Goal: Task Accomplishment & Management: Complete application form

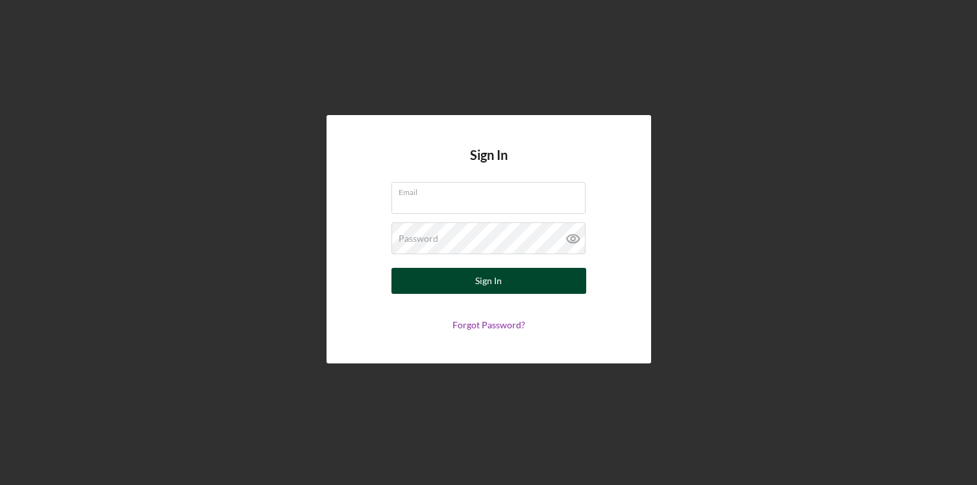
type input "[PERSON_NAME][EMAIL_ADDRESS][PERSON_NAME][DOMAIN_NAME]"
click at [487, 276] on div "Sign In" at bounding box center [488, 281] width 27 height 26
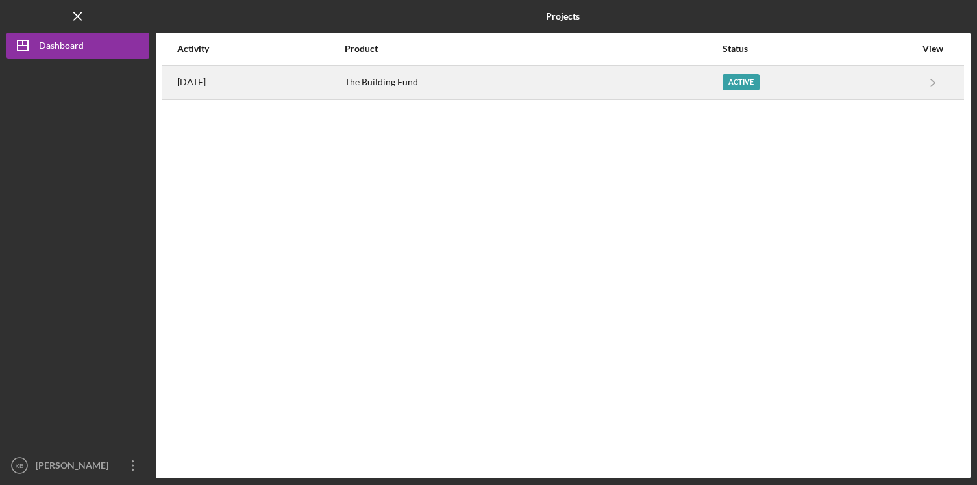
click at [744, 81] on div "Active" at bounding box center [741, 82] width 37 height 16
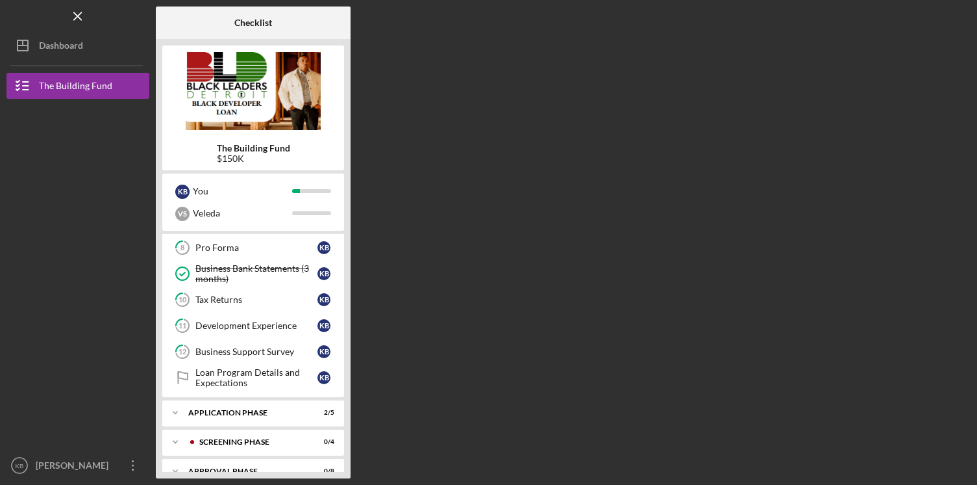
scroll to position [253, 0]
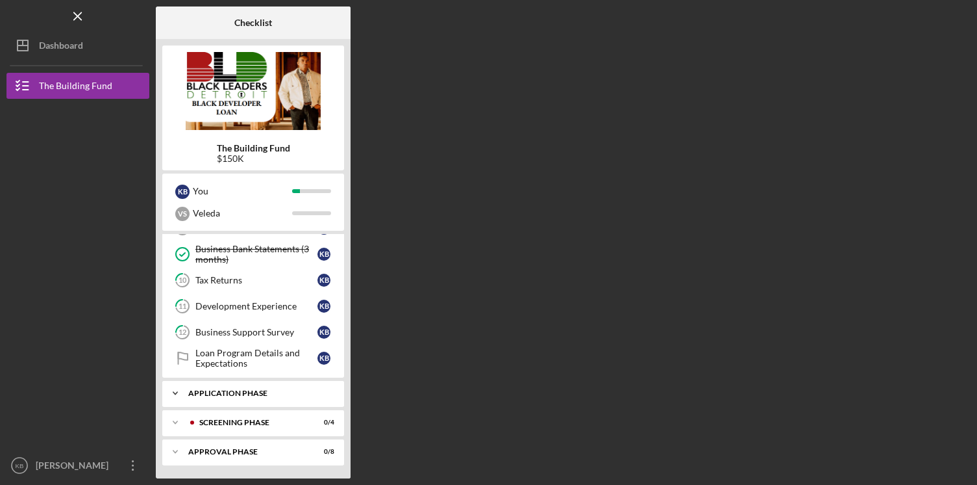
click at [249, 393] on div "Application Phase" at bounding box center [258, 393] width 140 height 8
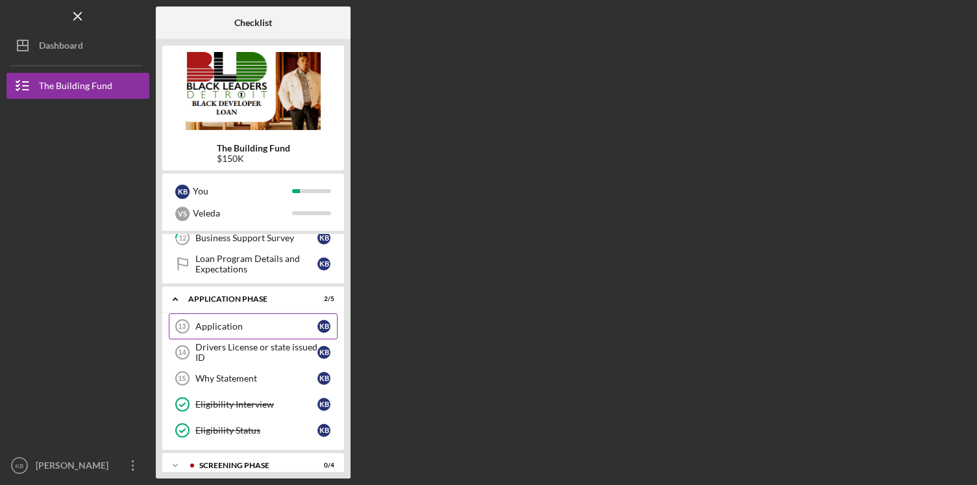
scroll to position [390, 0]
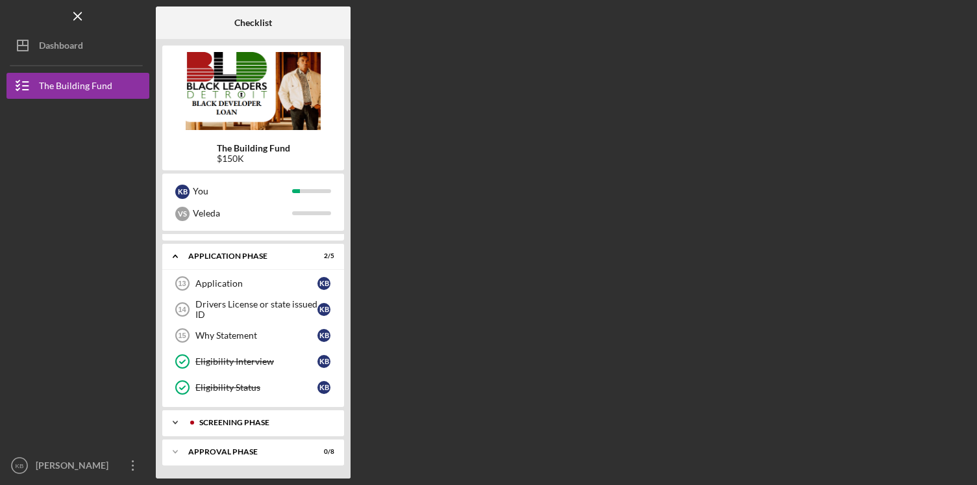
click at [261, 418] on div "Icon/Expander Screening Phase 0 / 4" at bounding box center [253, 422] width 182 height 26
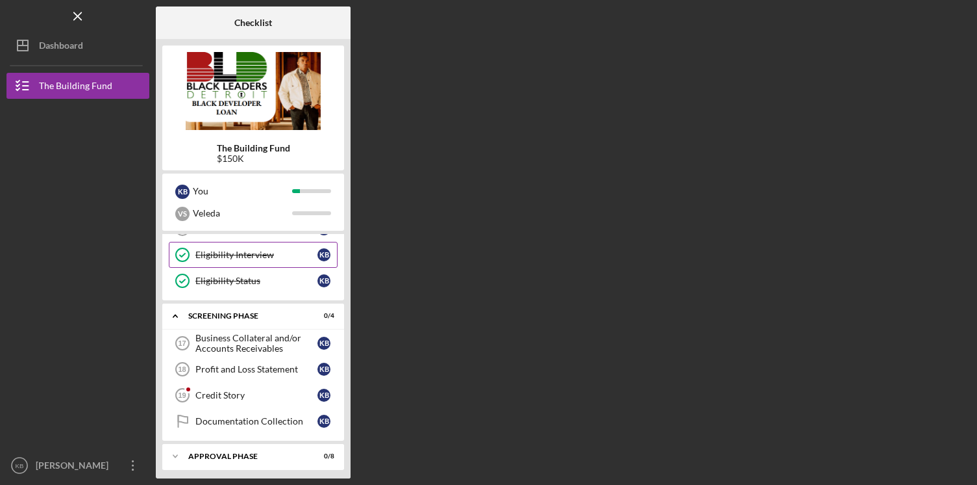
scroll to position [501, 0]
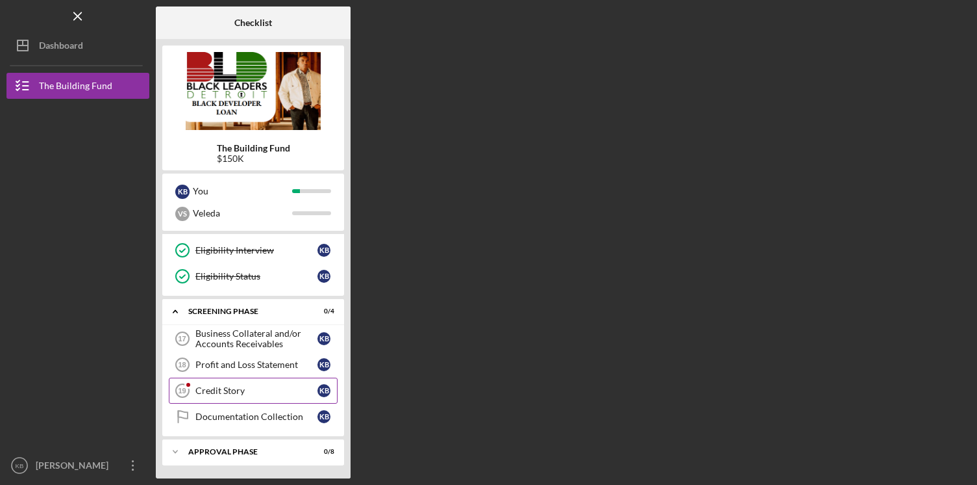
click at [238, 399] on link "Credit Story 19 Credit Story K B" at bounding box center [253, 390] width 169 height 26
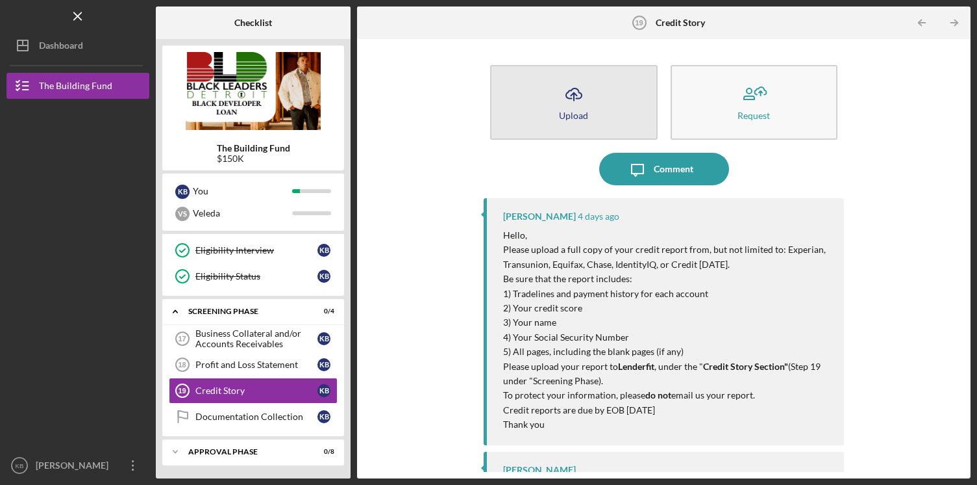
click at [583, 98] on icon "Icon/Upload" at bounding box center [574, 94] width 32 height 32
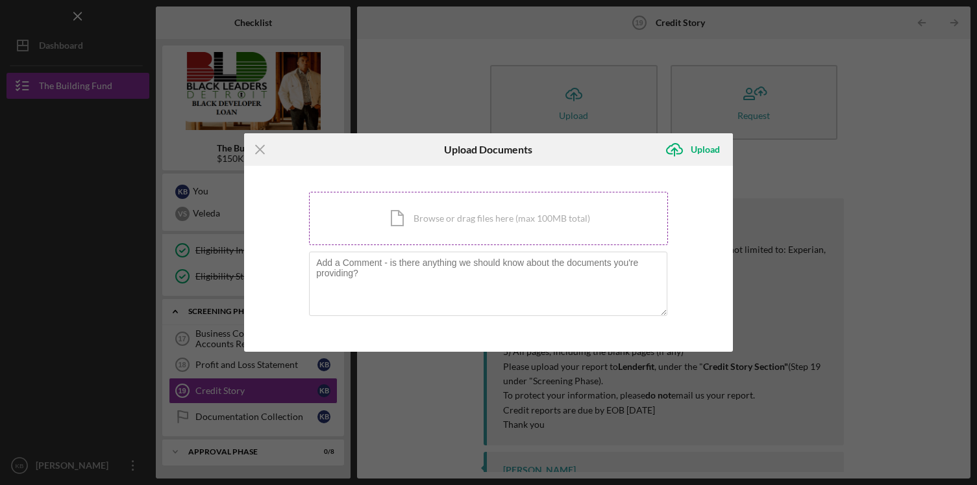
click at [510, 229] on div "Icon/Document Browse or drag files here (max 100MB total) Tap to choose files o…" at bounding box center [488, 218] width 359 height 53
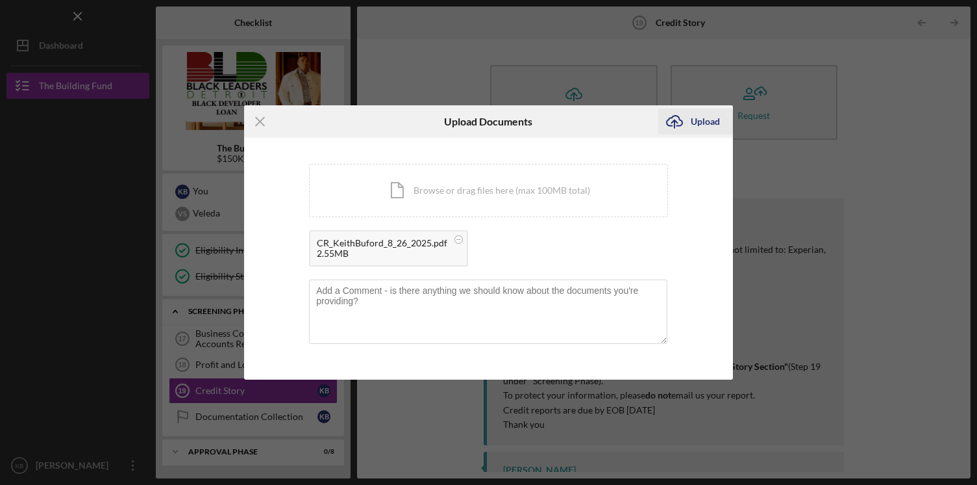
click at [698, 118] on div "Upload" at bounding box center [705, 121] width 29 height 26
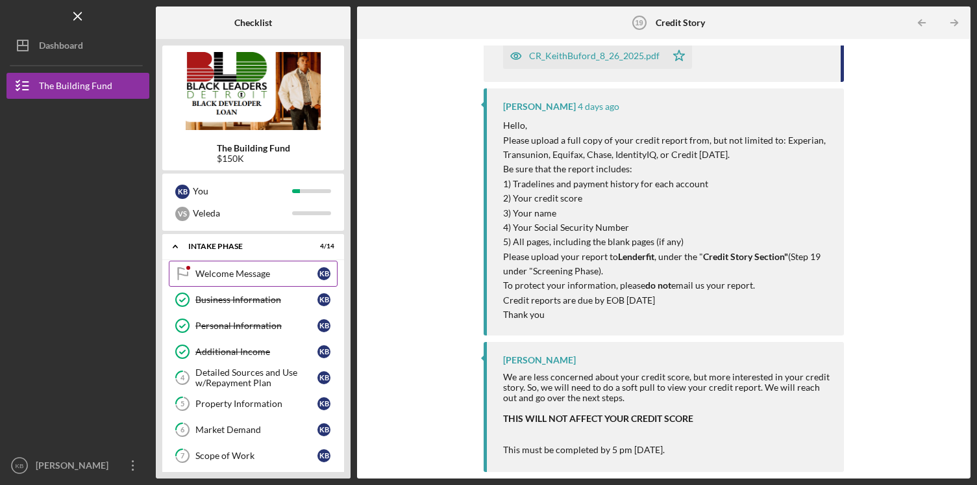
click at [229, 271] on div "Welcome Message" at bounding box center [256, 273] width 122 height 10
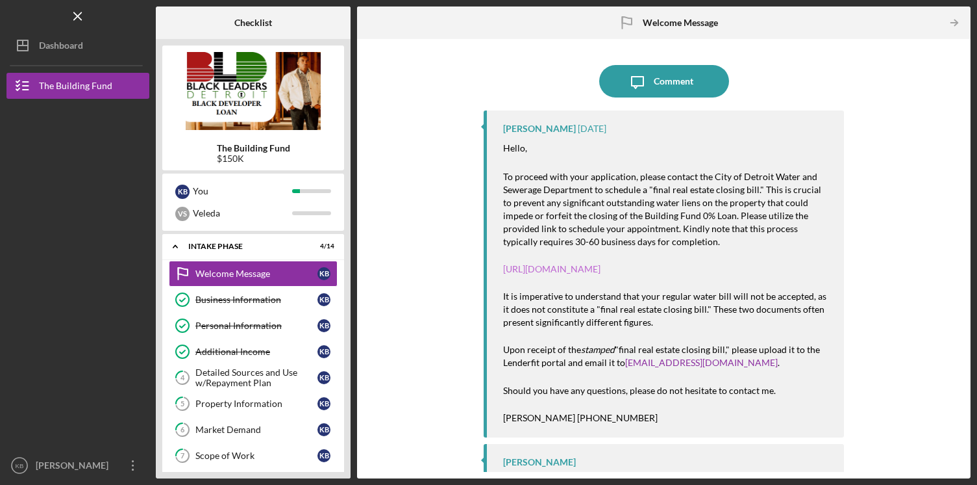
click at [601, 274] on link "https://detroitmi.gov/departments/water-and-sewerage-department/dwsd-customer-s…" at bounding box center [551, 268] width 97 height 11
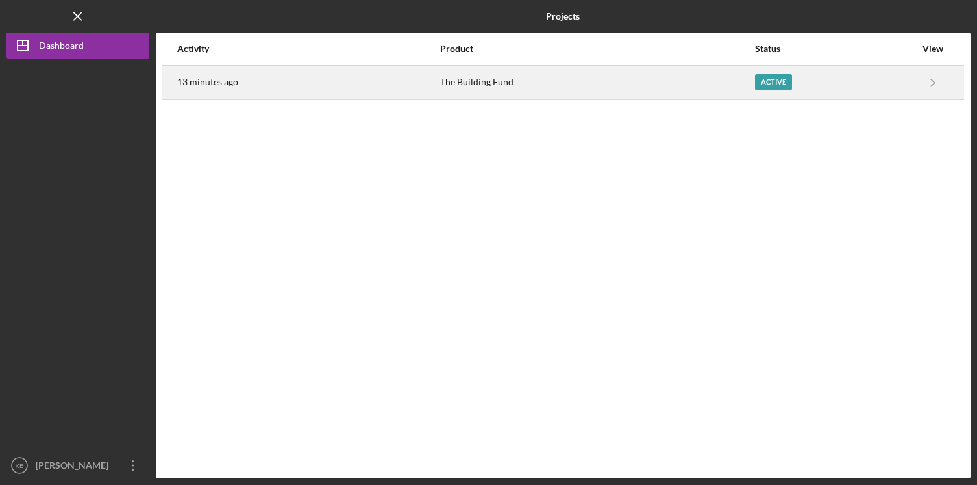
click at [762, 80] on div "Active" at bounding box center [773, 82] width 37 height 16
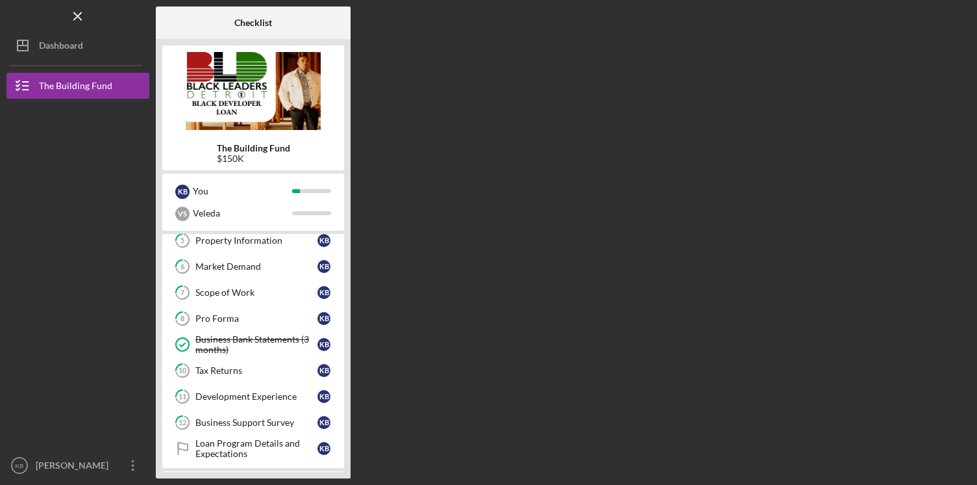
scroll to position [164, 0]
click at [242, 365] on div "Tax Returns" at bounding box center [256, 369] width 122 height 10
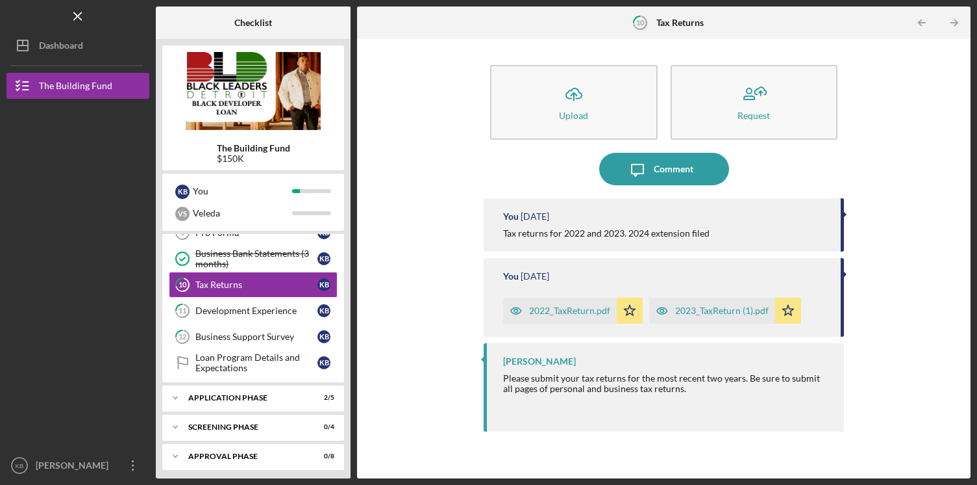
scroll to position [253, 0]
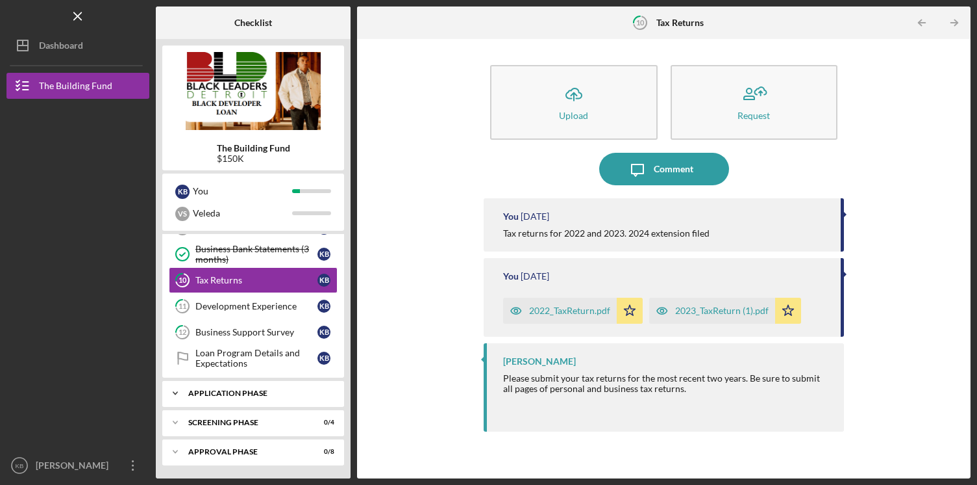
click at [262, 391] on div "Application Phase" at bounding box center [258, 393] width 140 height 8
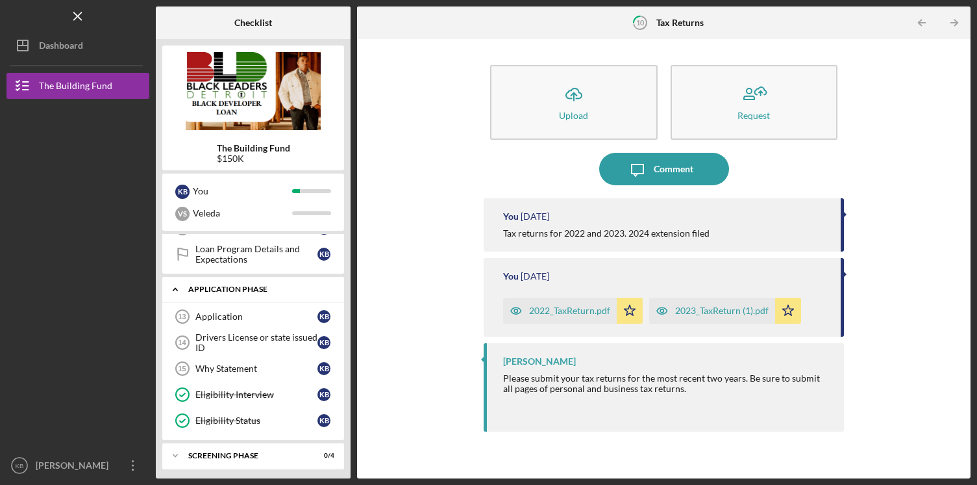
scroll to position [359, 0]
click at [249, 328] on link "Drivers License or state issued ID 14 Drivers License or state issued ID K B" at bounding box center [253, 340] width 169 height 26
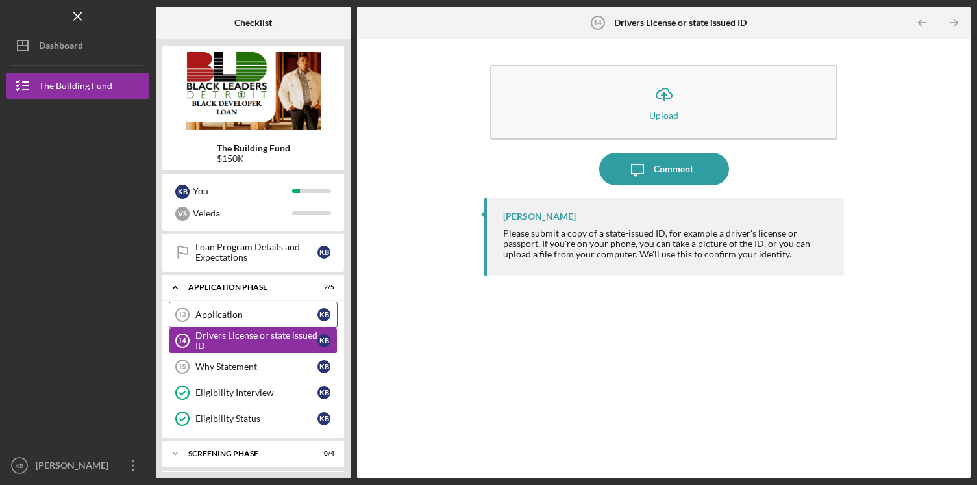
click at [253, 316] on div "Application" at bounding box center [256, 314] width 122 height 10
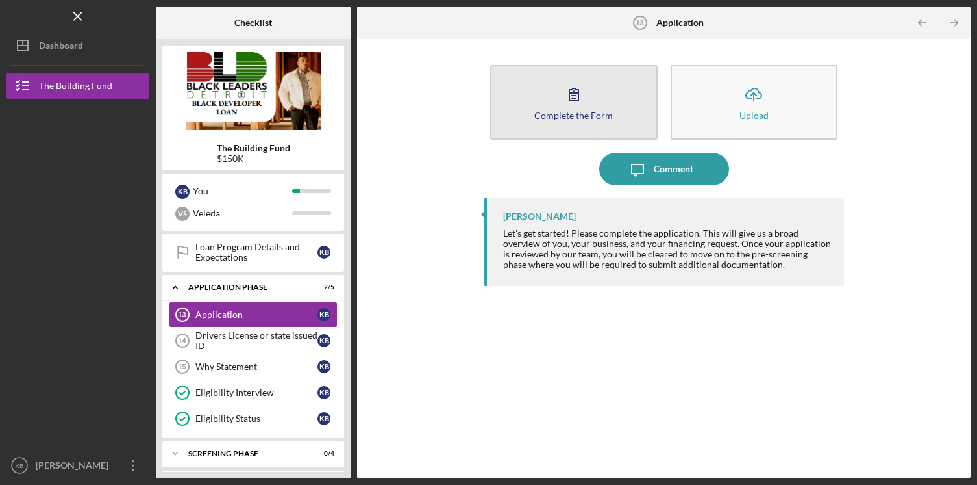
click at [557, 105] on button "Complete the Form Form" at bounding box center [574, 102] width 168 height 75
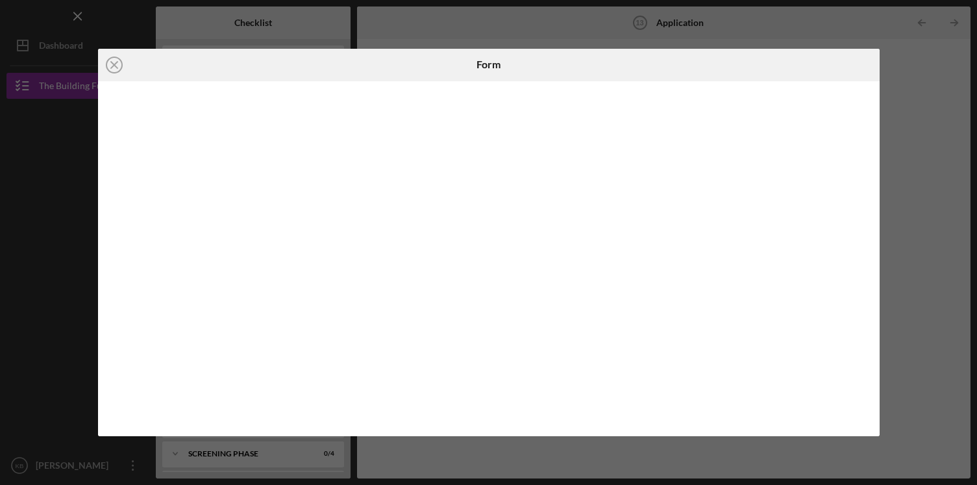
click at [642, 440] on div "Icon/Close Form" at bounding box center [488, 242] width 977 height 485
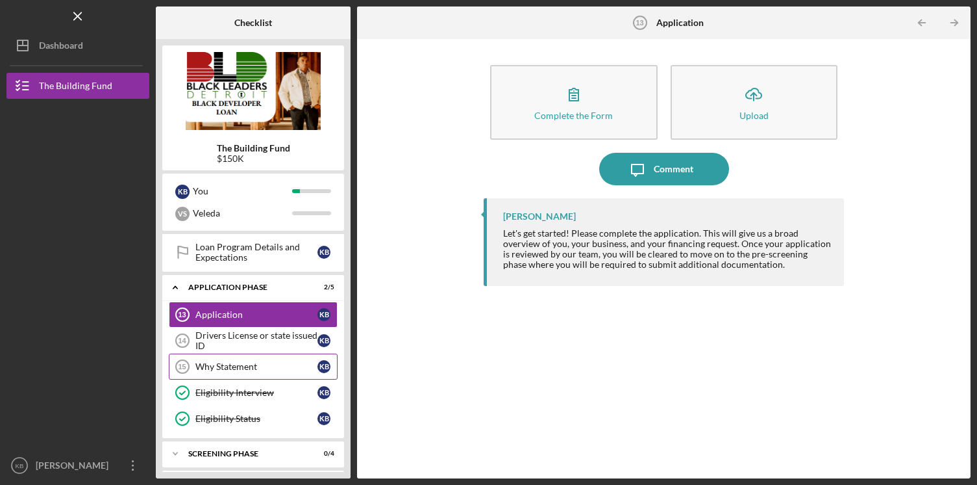
click at [268, 370] on div "Why Statement" at bounding box center [256, 366] width 122 height 10
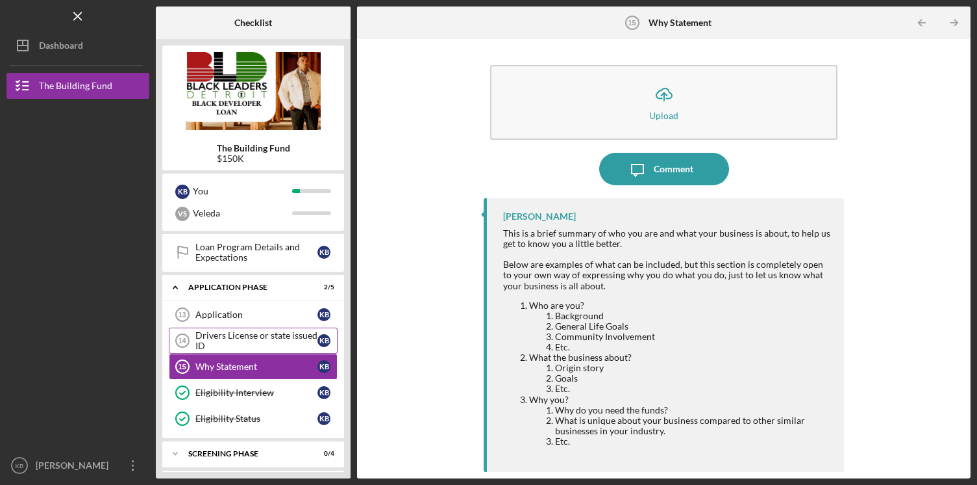
click at [267, 344] on div "Drivers License or state issued ID" at bounding box center [256, 340] width 122 height 21
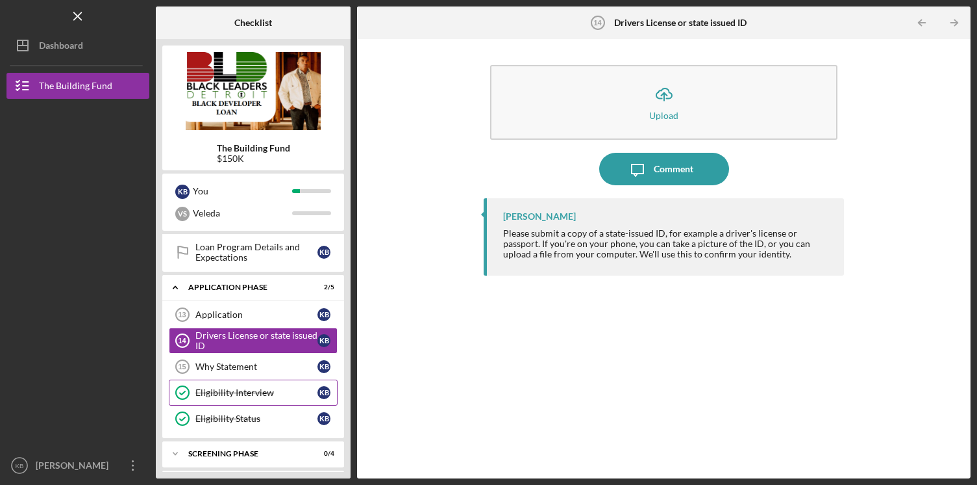
click at [279, 381] on link "Eligibility Interview Eligibility Interview K B" at bounding box center [253, 392] width 169 height 26
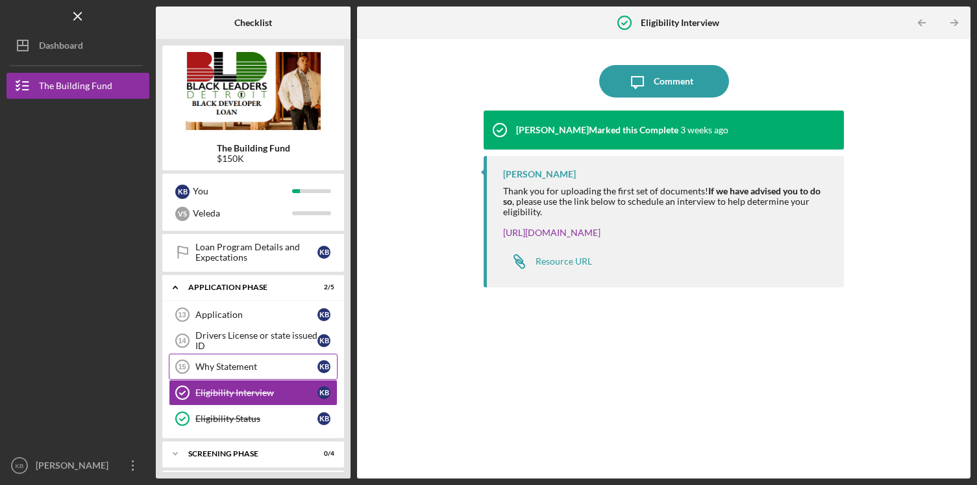
click at [279, 373] on link "Why Statement 15 Why Statement K B" at bounding box center [253, 366] width 169 height 26
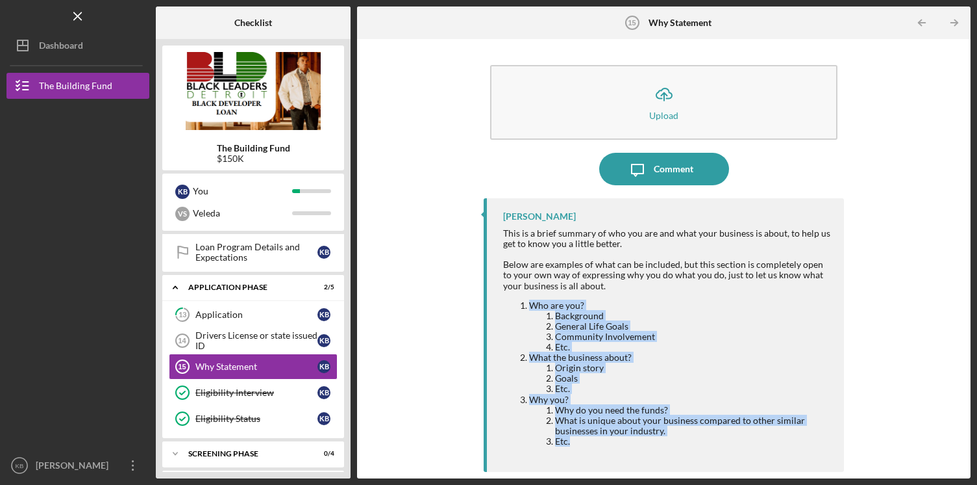
drag, startPoint x: 574, startPoint y: 439, endPoint x: 512, endPoint y: 301, distance: 151.5
click at [512, 301] on ol "Who are you? Background General Life Goals Community Involvement Etc. What the …" at bounding box center [667, 373] width 328 height 146
copy ol "Who are you? Background General Life Goals Community Involvement Etc. What the …"
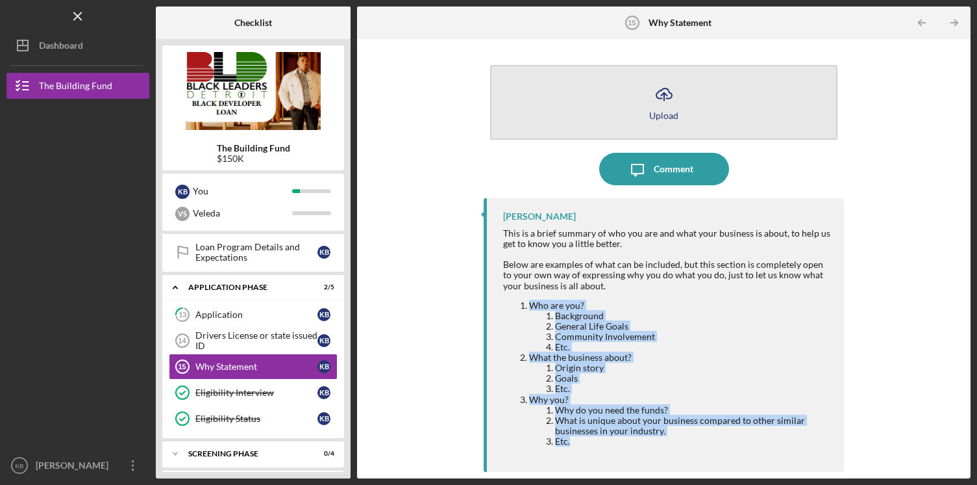
click at [664, 90] on icon "Icon/Upload" at bounding box center [664, 94] width 32 height 32
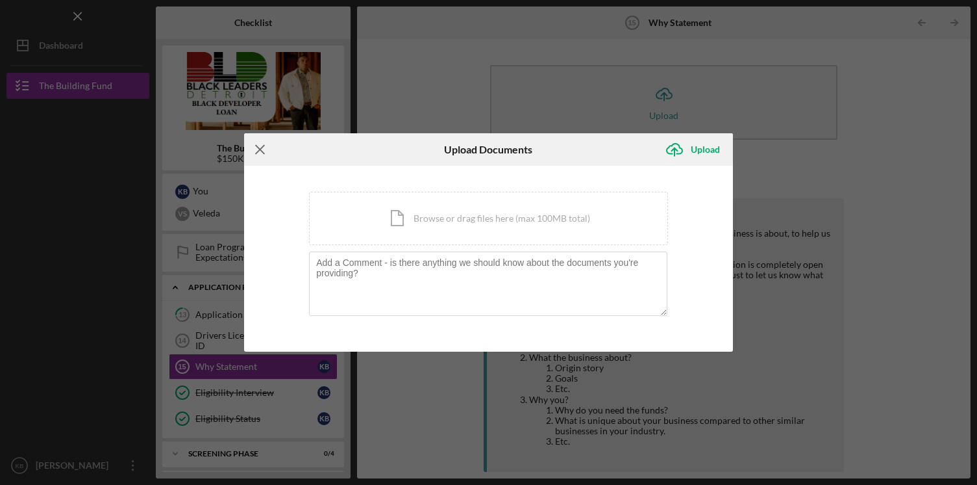
click at [266, 152] on icon "Icon/Menu Close" at bounding box center [260, 149] width 32 height 32
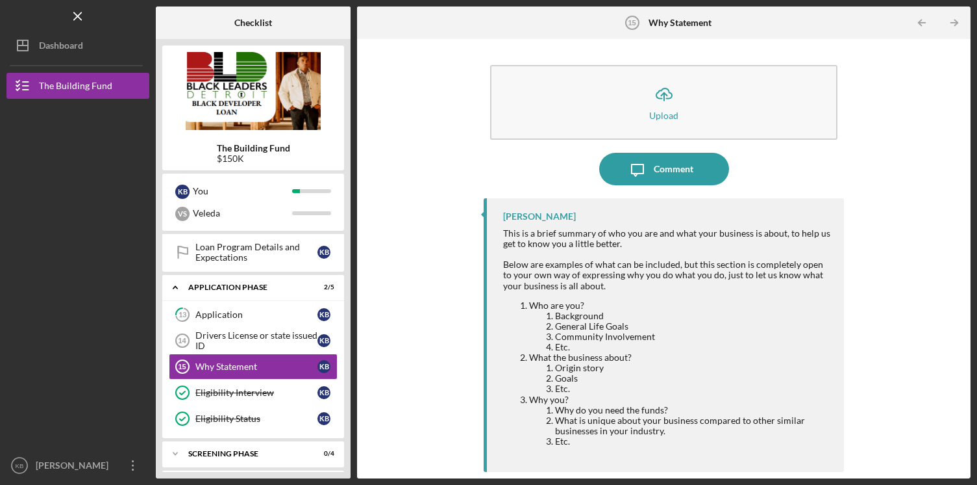
click at [764, 308] on li "Who are you? Background General Life Goals Community Involvement Etc." at bounding box center [680, 326] width 302 height 52
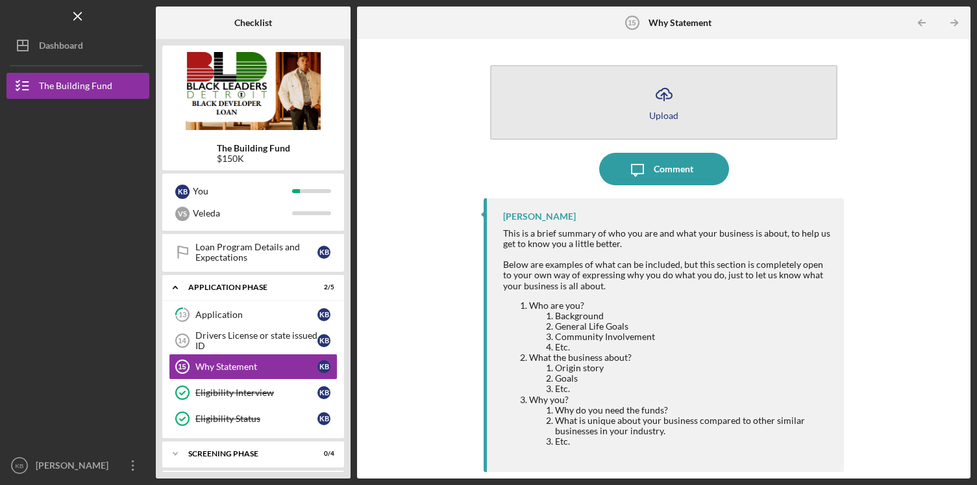
click at [672, 119] on div "Upload" at bounding box center [663, 115] width 29 height 10
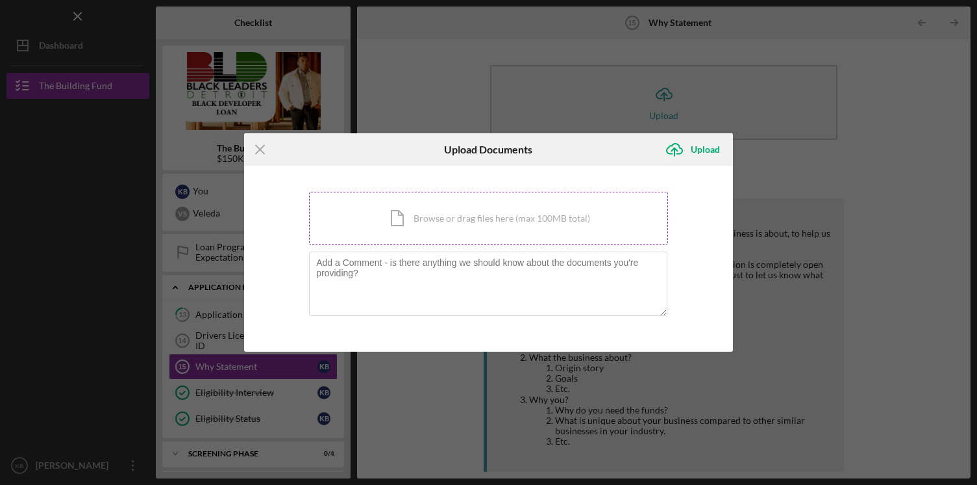
click at [439, 220] on div "Icon/Document Browse or drag files here (max 100MB total) Tap to choose files o…" at bounding box center [488, 218] width 359 height 53
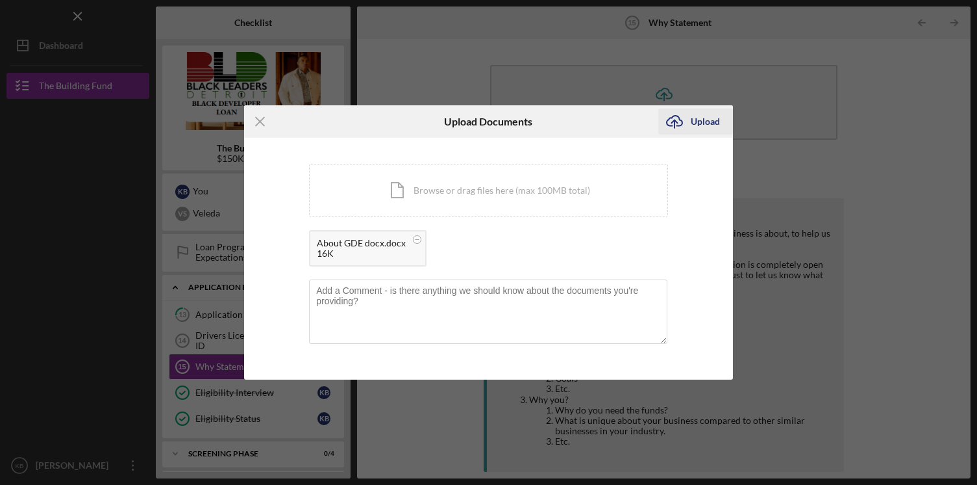
click at [692, 121] on div "Upload" at bounding box center [705, 121] width 29 height 26
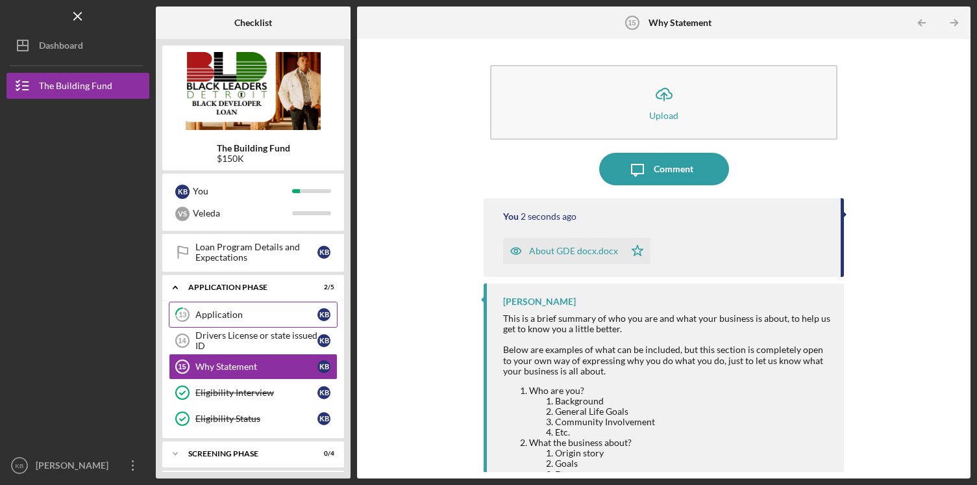
click at [233, 314] on div "Application" at bounding box center [256, 314] width 122 height 10
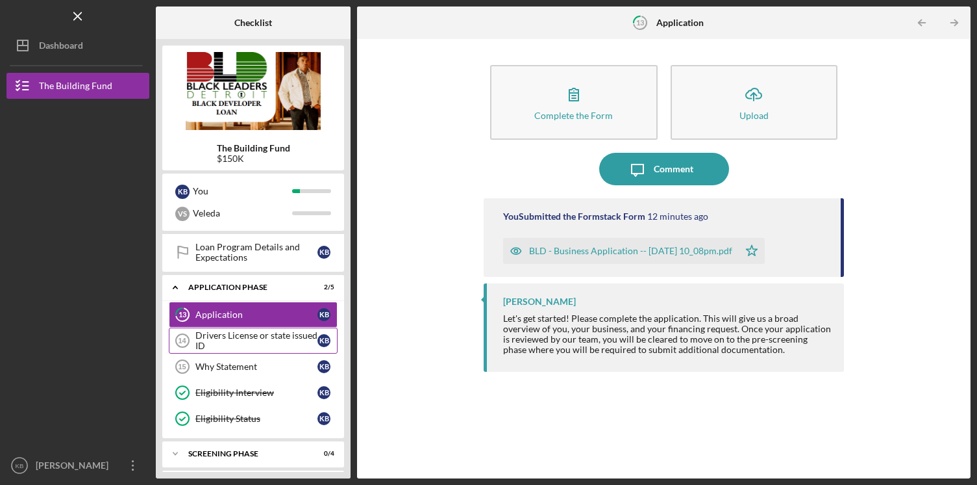
click at [255, 337] on div "Drivers License or state issued ID" at bounding box center [256, 340] width 122 height 21
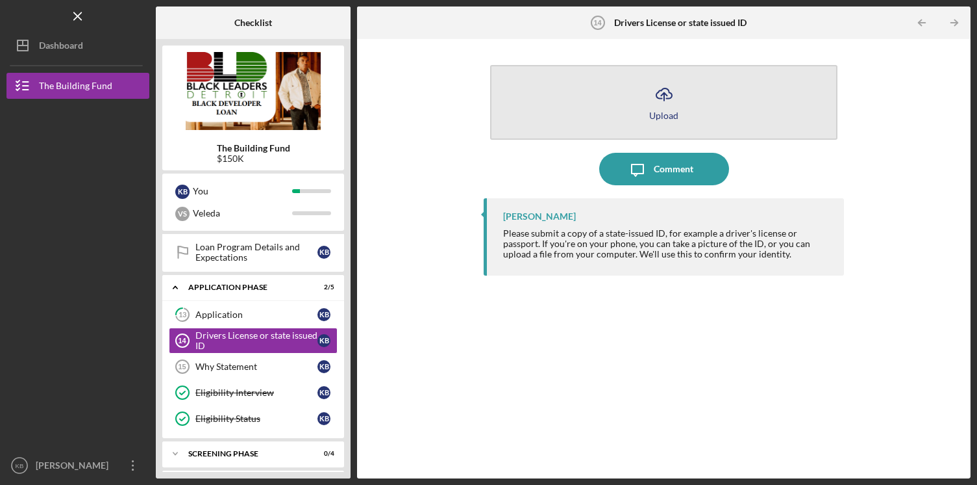
click at [674, 111] on div "Upload" at bounding box center [663, 115] width 29 height 10
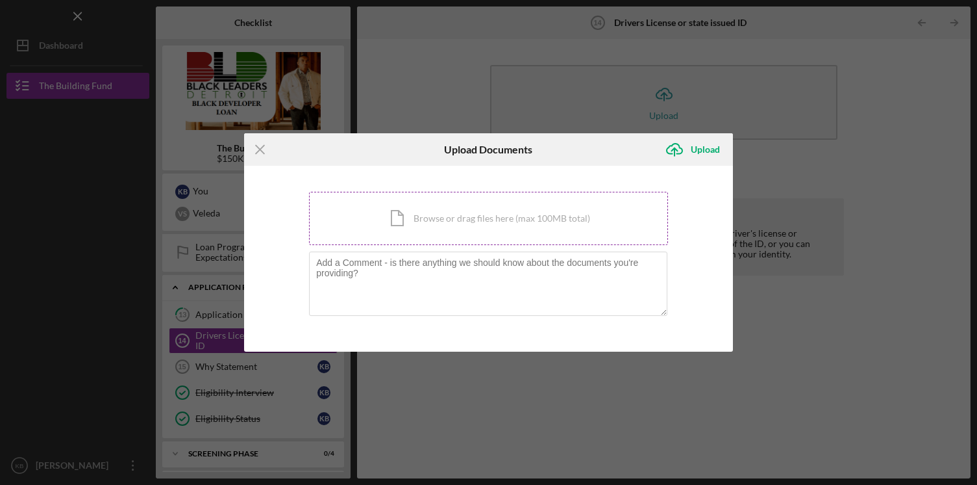
click at [551, 224] on div "Icon/Document Browse or drag files here (max 100MB total) Tap to choose files o…" at bounding box center [488, 218] width 359 height 53
click at [477, 234] on div "Icon/Document Browse or drag files here (max 100MB total) Tap to choose files o…" at bounding box center [488, 218] width 359 height 53
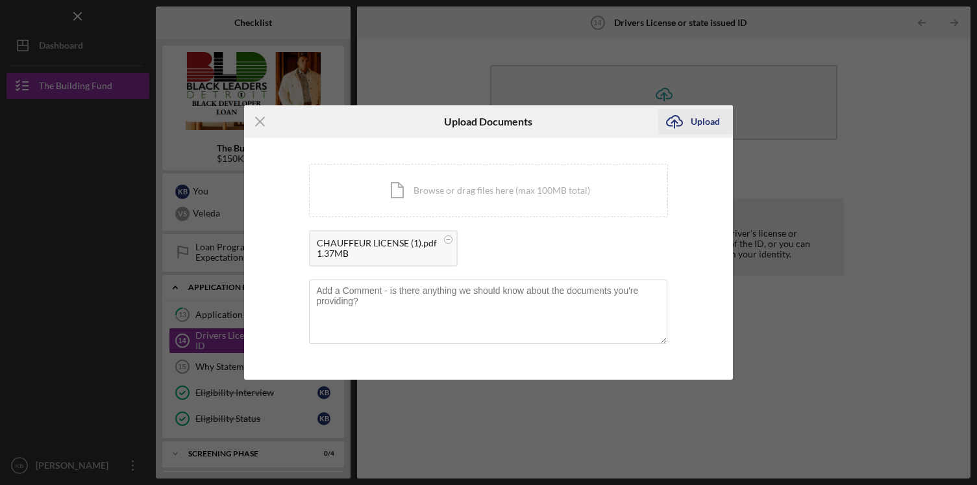
click at [671, 116] on icon "Icon/Upload" at bounding box center [675, 121] width 32 height 32
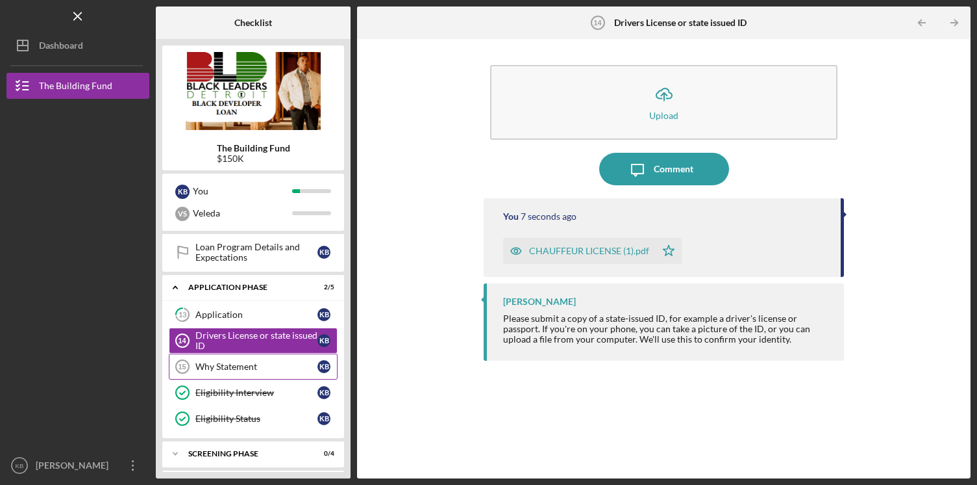
scroll to position [390, 0]
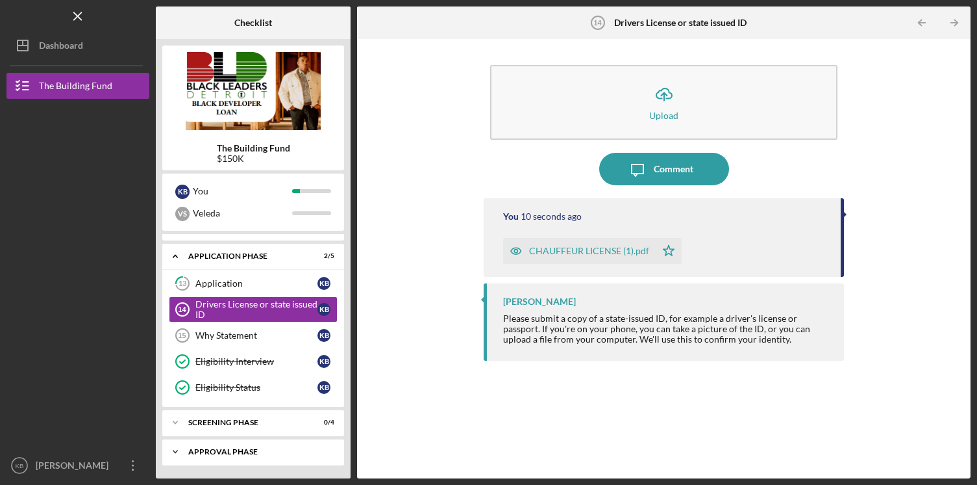
click at [254, 440] on div "Icon/Expander Approval Phase 0 / 8" at bounding box center [253, 451] width 182 height 26
click at [254, 420] on div "Screening Phase" at bounding box center [258, 422] width 140 height 8
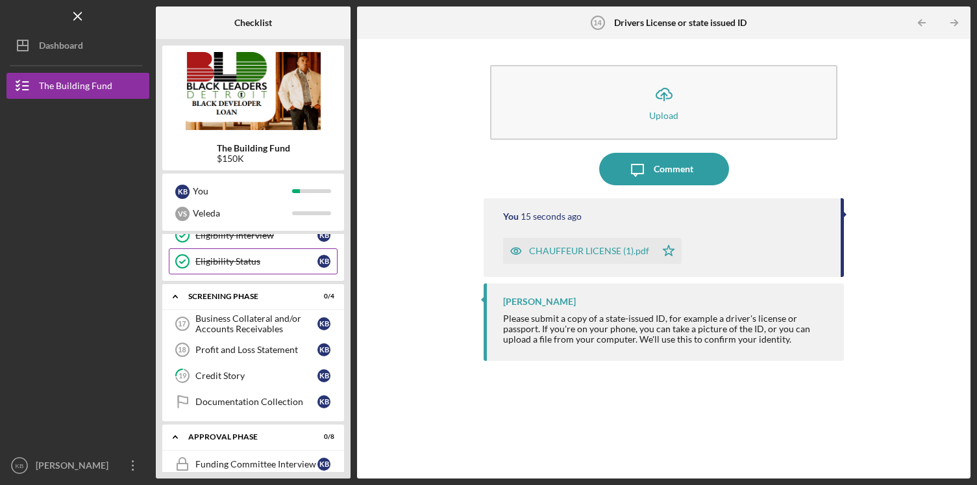
scroll to position [522, 0]
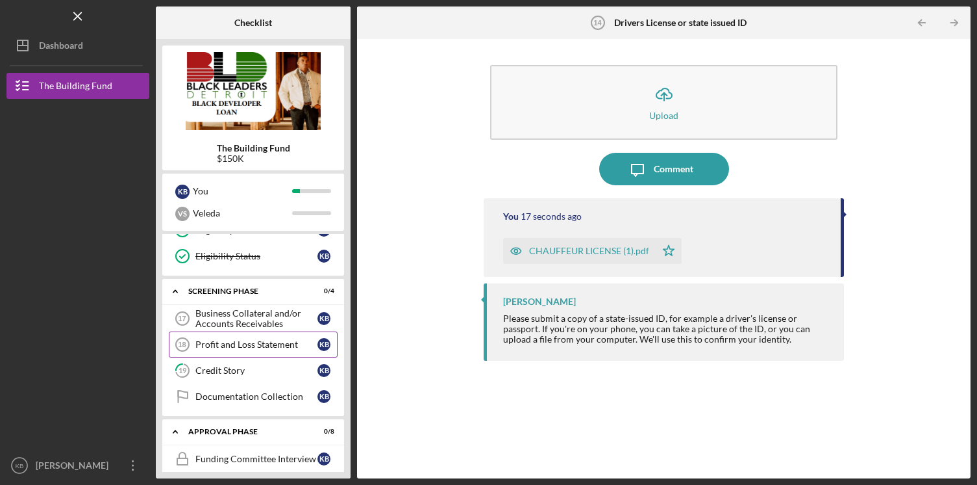
click at [272, 349] on div "Profit and Loss Statement" at bounding box center [256, 344] width 122 height 10
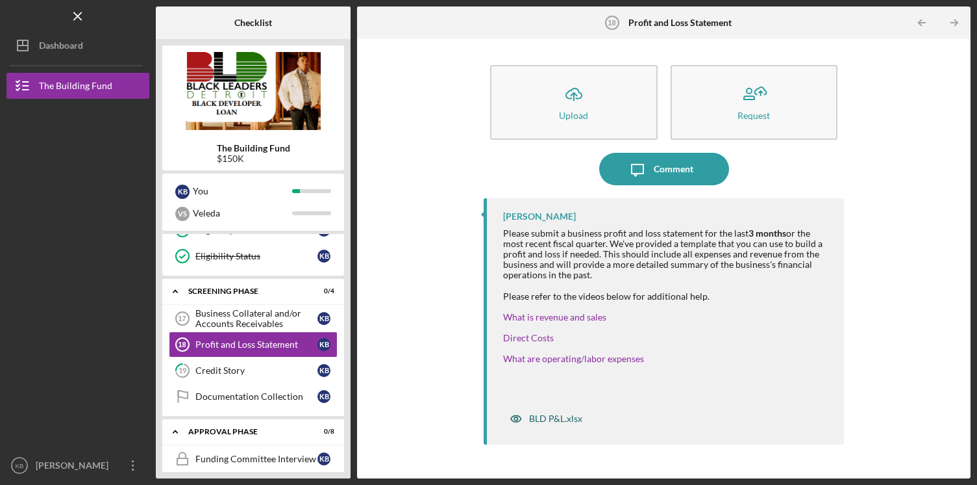
click at [551, 420] on div "BLD P&L.xlsx" at bounding box center [555, 418] width 53 height 10
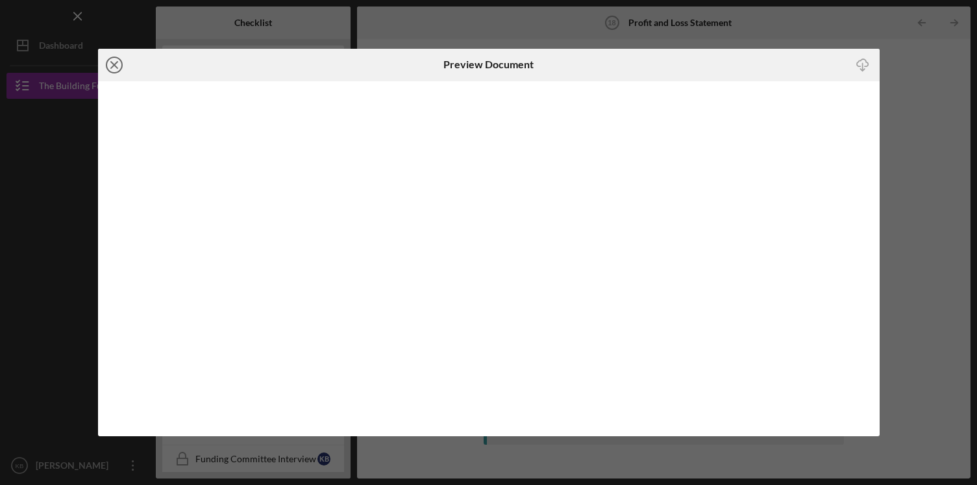
click at [110, 58] on circle at bounding box center [115, 65] width 16 height 16
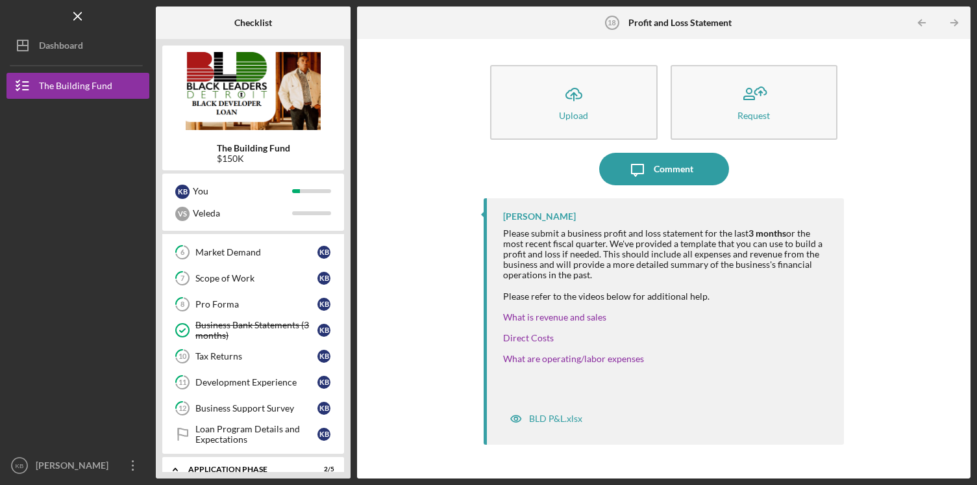
scroll to position [177, 0]
click at [248, 282] on div "Scope of Work" at bounding box center [256, 278] width 122 height 10
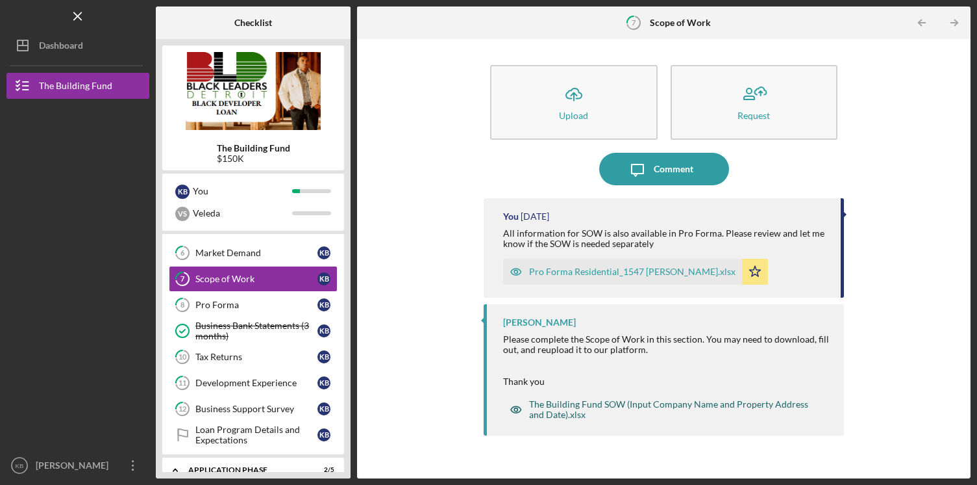
click at [656, 407] on div "The Building Fund SOW (Input Company Name and Property Address and Date).xlsx" at bounding box center [673, 409] width 289 height 21
